Goal: Information Seeking & Learning: Compare options

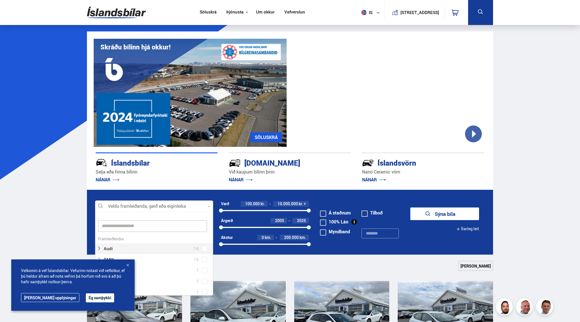
click at [209, 205] on icon at bounding box center [209, 206] width 3 height 3
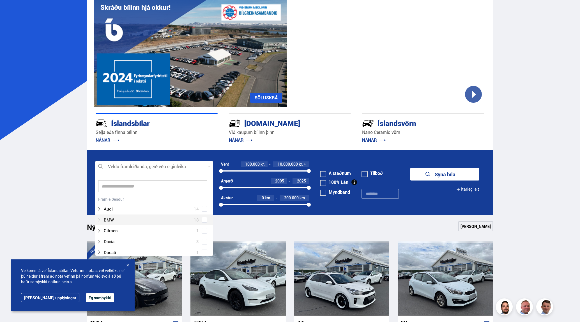
scroll to position [113, 0]
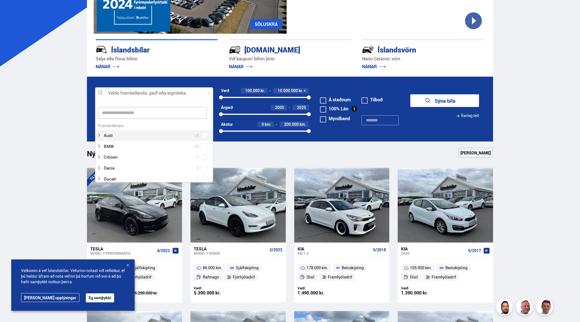
click at [171, 123] on div "Audi 14" at bounding box center [154, 130] width 118 height 19
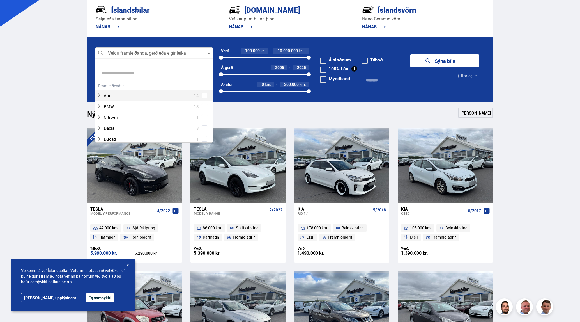
scroll to position [154, 0]
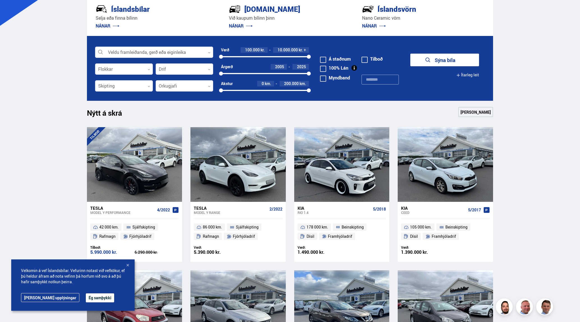
drag, startPoint x: 80, startPoint y: 298, endPoint x: 82, endPoint y: 295, distance: 3.2
click at [86, 298] on button "Ég samþykki" at bounding box center [100, 297] width 28 height 9
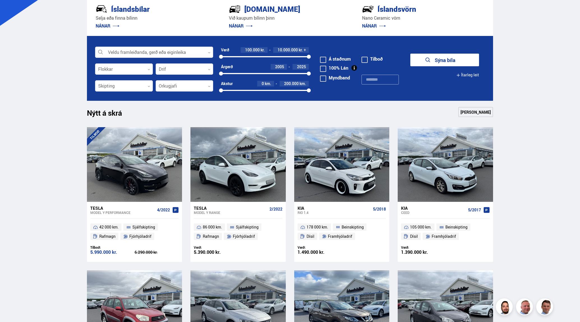
click at [209, 52] on icon at bounding box center [209, 52] width 3 height 3
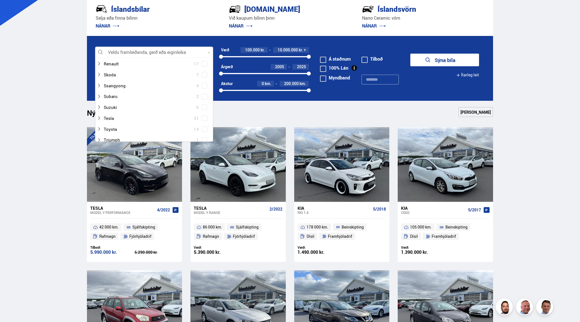
scroll to position [335, 0]
click at [106, 118] on div at bounding box center [148, 119] width 103 height 8
click at [205, 110] on span at bounding box center [205, 111] width 6 height 6
click at [410, 54] on button "Sýna 2 bíla" at bounding box center [444, 60] width 69 height 13
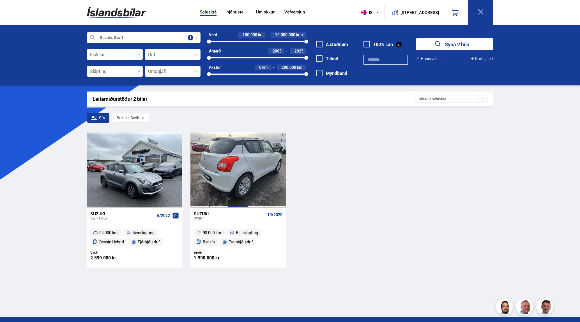
click at [246, 183] on div at bounding box center [238, 169] width 19 height 75
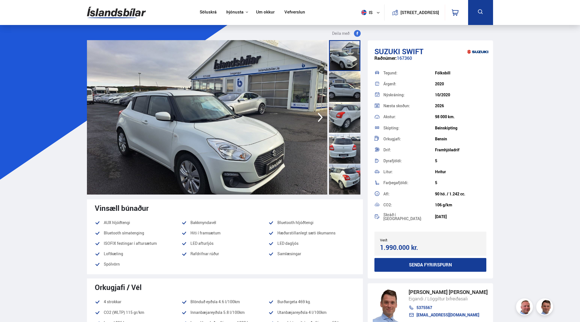
click at [320, 118] on icon "button" at bounding box center [320, 116] width 11 height 13
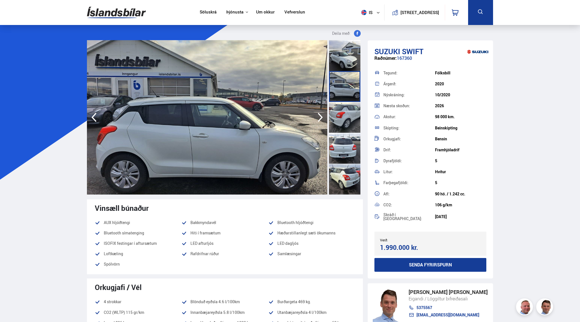
click at [320, 117] on icon "button" at bounding box center [320, 116] width 11 height 13
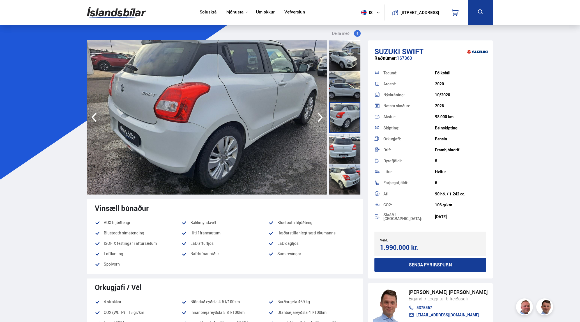
click at [319, 116] on icon "button" at bounding box center [320, 116] width 11 height 13
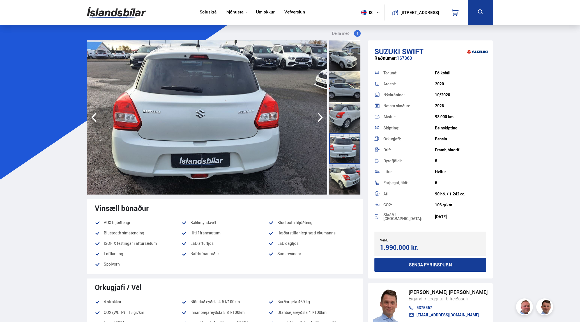
click at [319, 116] on icon "button" at bounding box center [320, 116] width 11 height 13
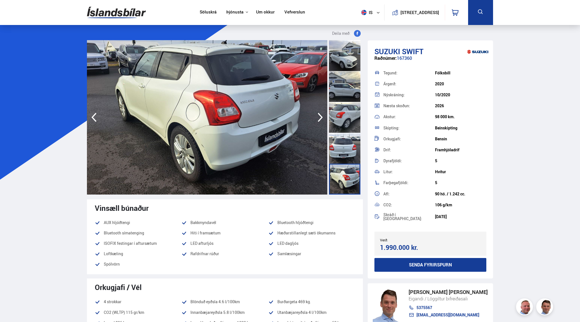
click at [319, 116] on icon "button" at bounding box center [320, 116] width 11 height 13
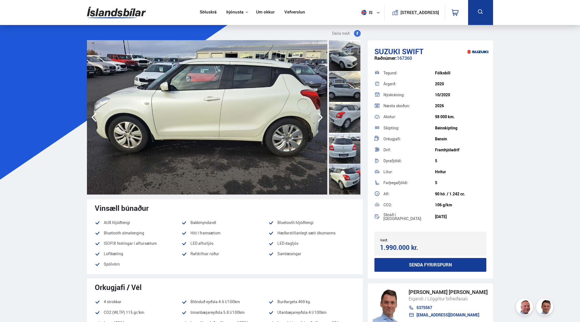
click at [319, 115] on icon "button" at bounding box center [320, 116] width 11 height 13
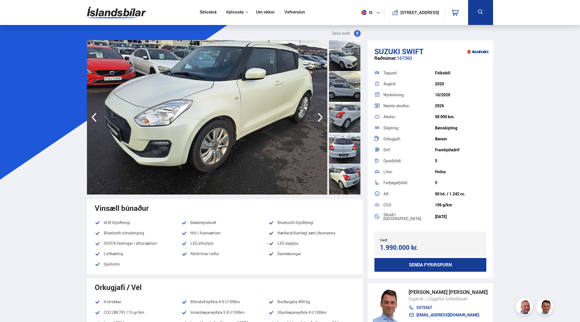
click at [318, 115] on icon "button" at bounding box center [320, 116] width 11 height 13
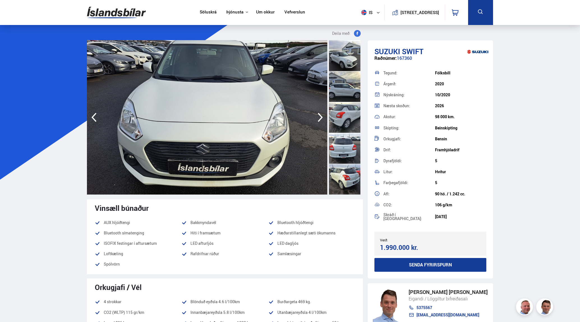
click at [318, 115] on icon "button" at bounding box center [320, 116] width 11 height 13
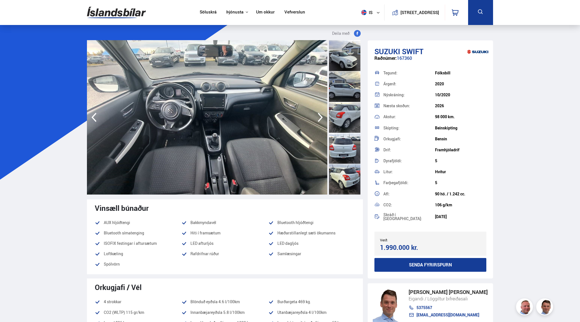
click at [318, 114] on icon "button" at bounding box center [320, 116] width 11 height 13
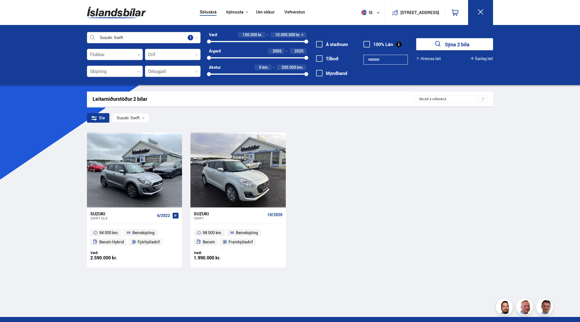
click at [125, 223] on div "Suzuki Swift GLX 6/2022" at bounding box center [134, 215] width 88 height 17
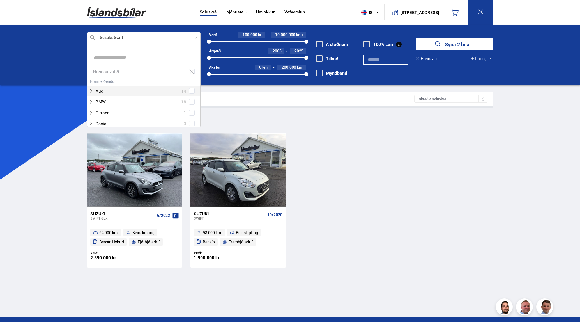
click at [195, 37] on icon at bounding box center [196, 38] width 3 height 3
click at [101, 70] on div at bounding box center [138, 70] width 99 height 8
click at [93, 70] on div at bounding box center [138, 70] width 99 height 8
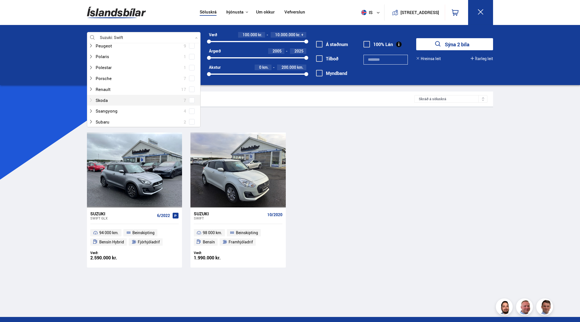
click at [100, 99] on div at bounding box center [138, 100] width 99 height 8
click at [91, 84] on icon at bounding box center [91, 84] width 4 height 4
click at [100, 109] on div at bounding box center [138, 110] width 99 height 8
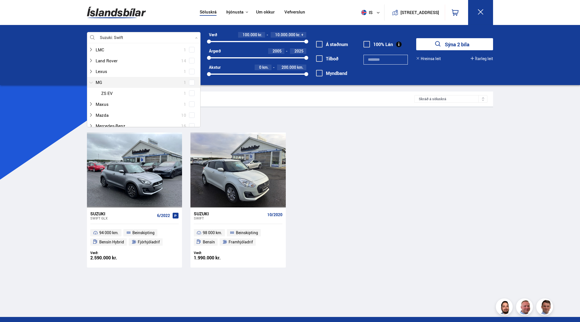
scroll to position [199, 0]
click at [91, 76] on icon at bounding box center [91, 76] width 4 height 4
click at [103, 83] on div at bounding box center [138, 83] width 99 height 8
click at [108, 94] on div at bounding box center [149, 94] width 99 height 8
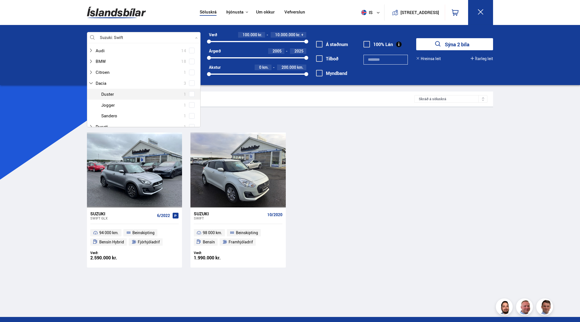
click at [191, 94] on span at bounding box center [192, 94] width 2 height 2
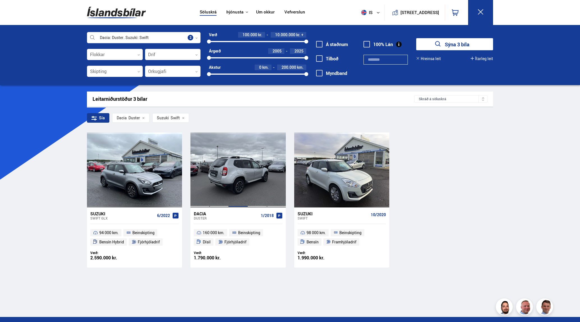
click at [240, 195] on div at bounding box center [238, 169] width 19 height 75
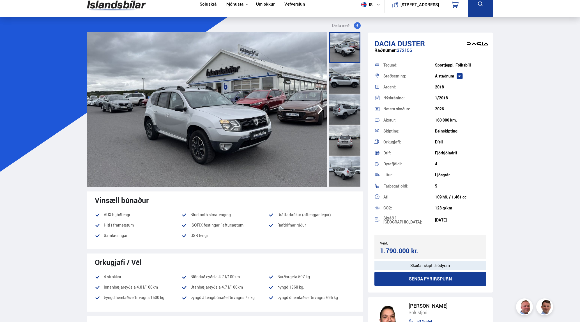
scroll to position [7, 0]
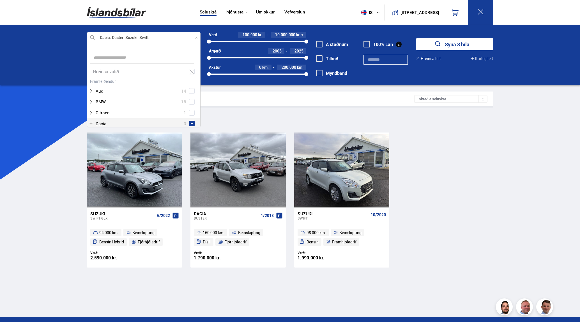
click at [199, 39] on div at bounding box center [144, 37] width 114 height 11
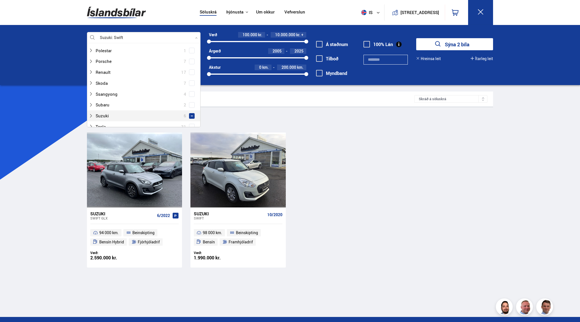
scroll to position [356, 0]
click at [192, 115] on span at bounding box center [192, 115] width 2 height 2
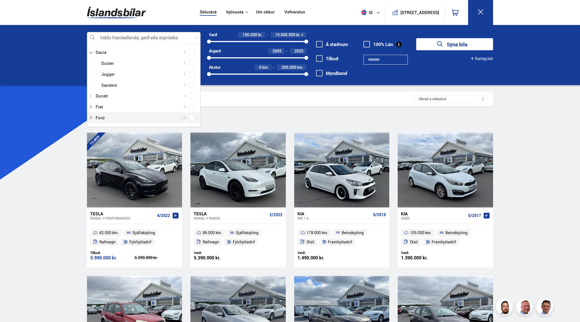
scroll to position [59, 0]
click at [93, 52] on div at bounding box center [138, 53] width 99 height 8
click at [191, 75] on span at bounding box center [192, 76] width 2 height 2
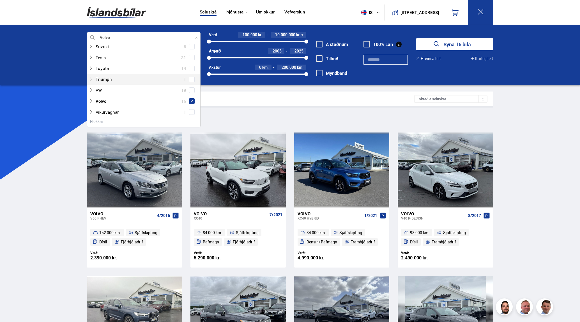
scroll to position [403, 0]
click at [101, 89] on div at bounding box center [138, 90] width 99 height 8
click at [91, 69] on icon at bounding box center [91, 71] width 4 height 4
